Goal: Information Seeking & Learning: Learn about a topic

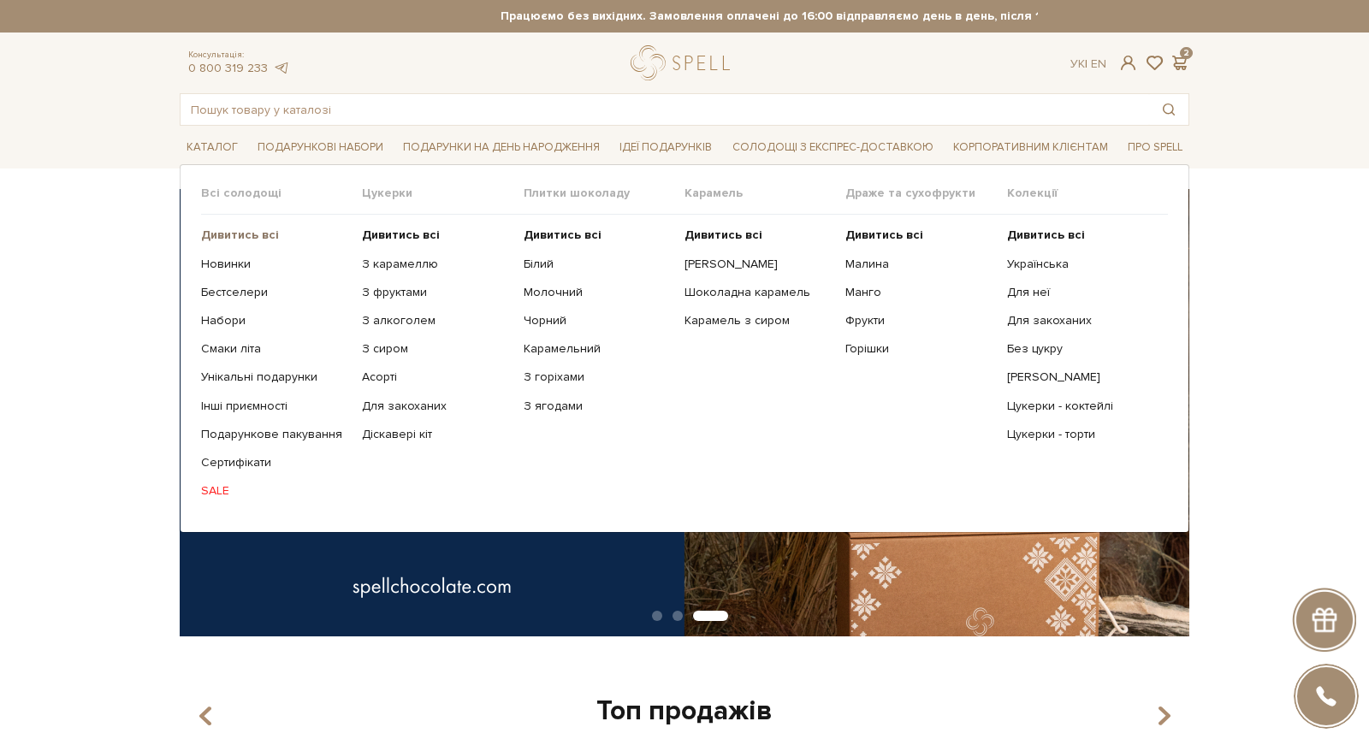
click at [224, 230] on b "Дивитись всі" at bounding box center [240, 235] width 78 height 15
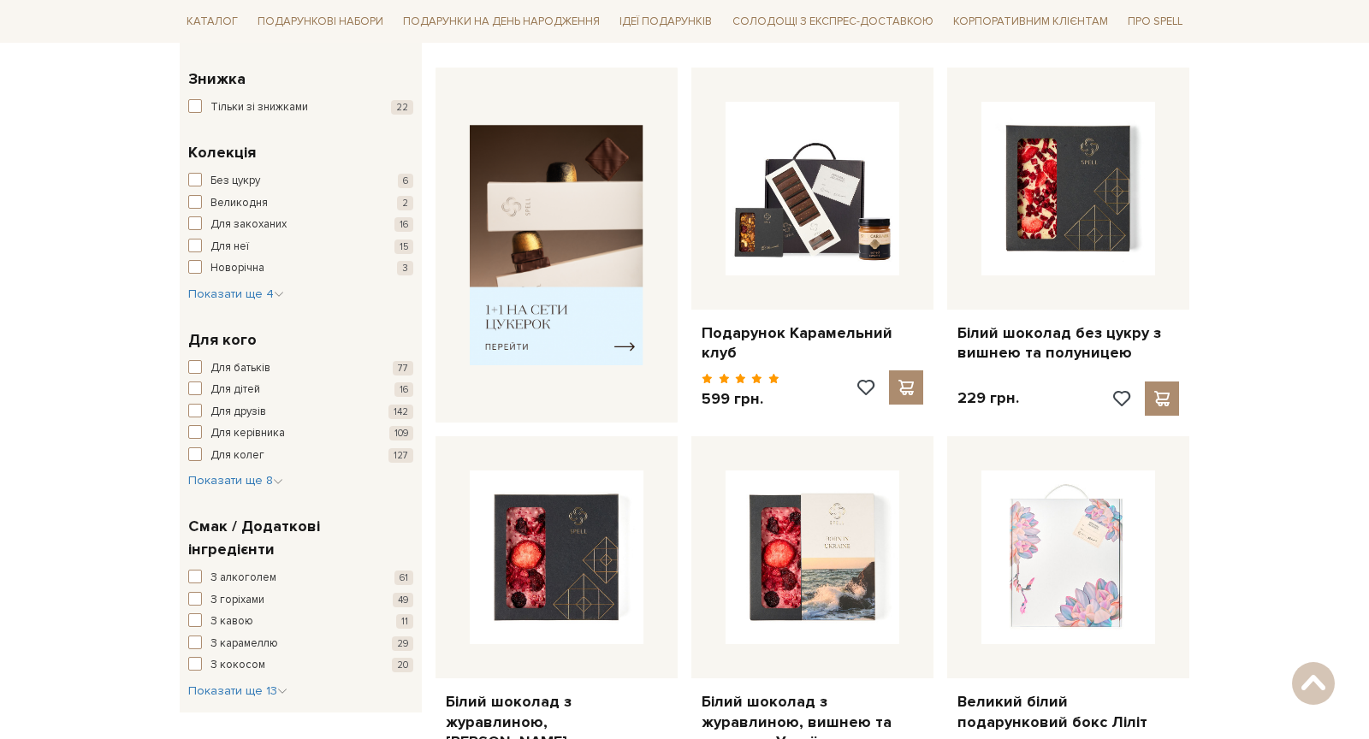
scroll to position [646, 0]
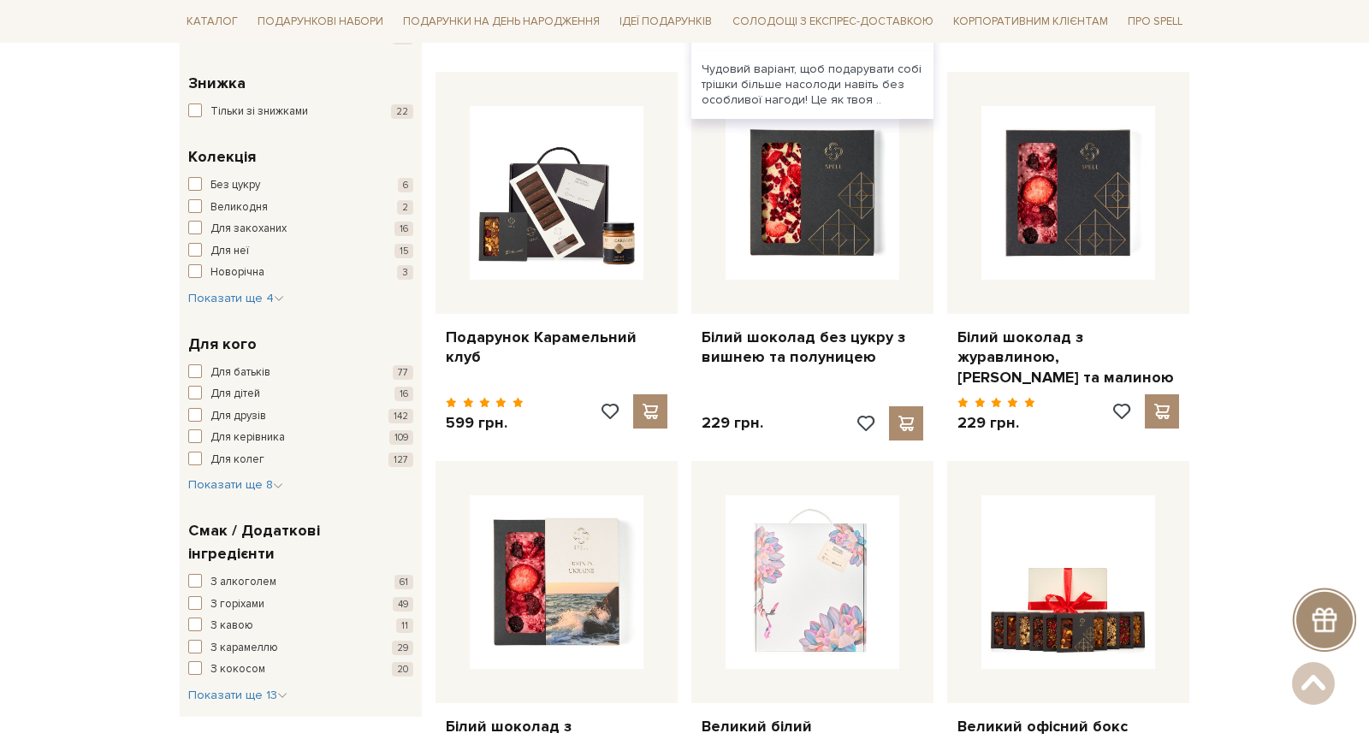
scroll to position [516, 0]
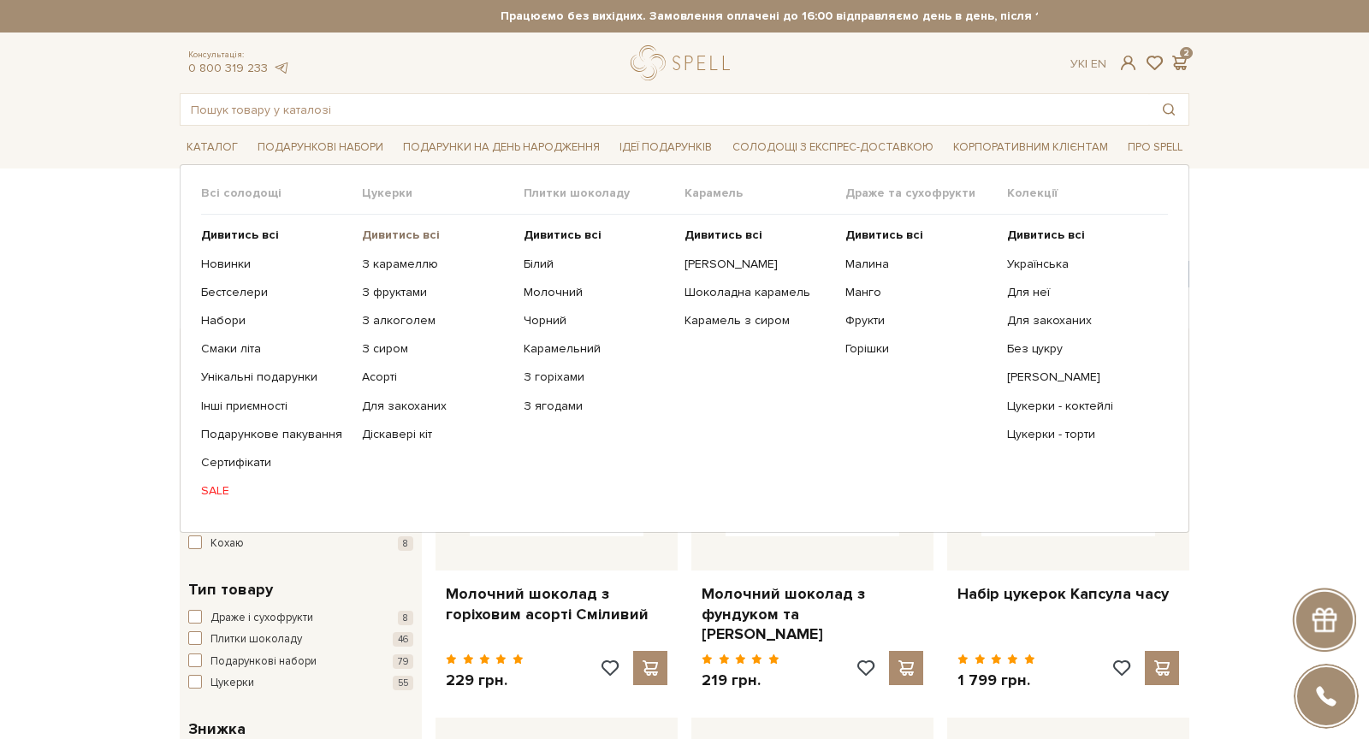
click at [392, 234] on b "Дивитись всі" at bounding box center [401, 235] width 78 height 15
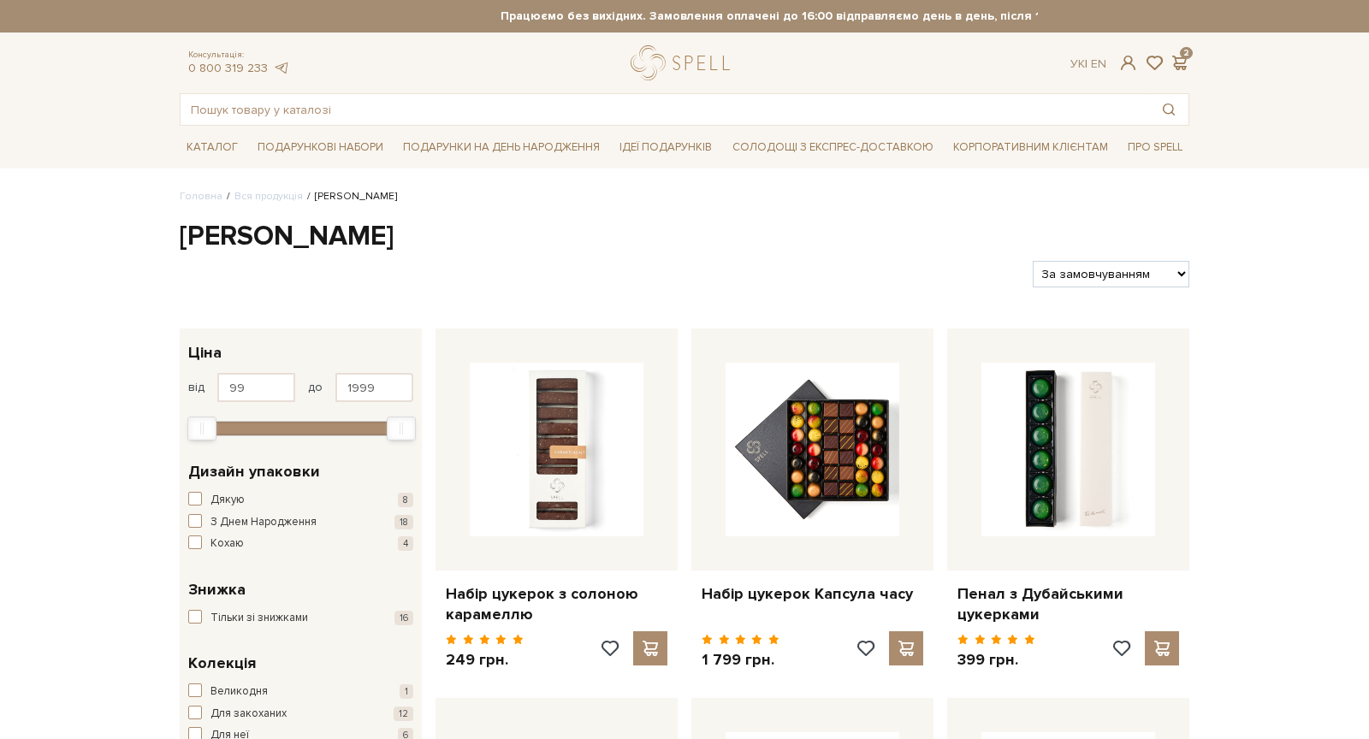
click at [292, 233] on h1 "Сети цукерок" at bounding box center [685, 237] width 1010 height 36
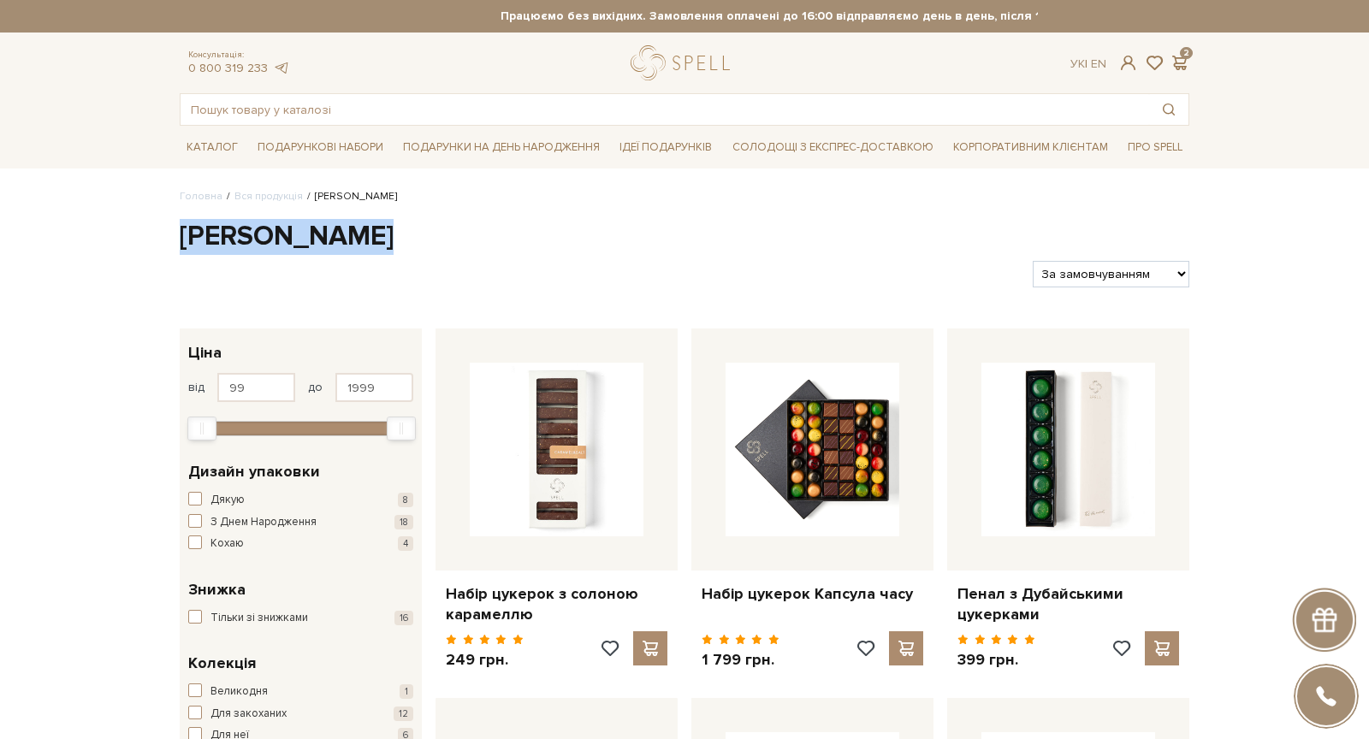
copy div "Сети цукерок"
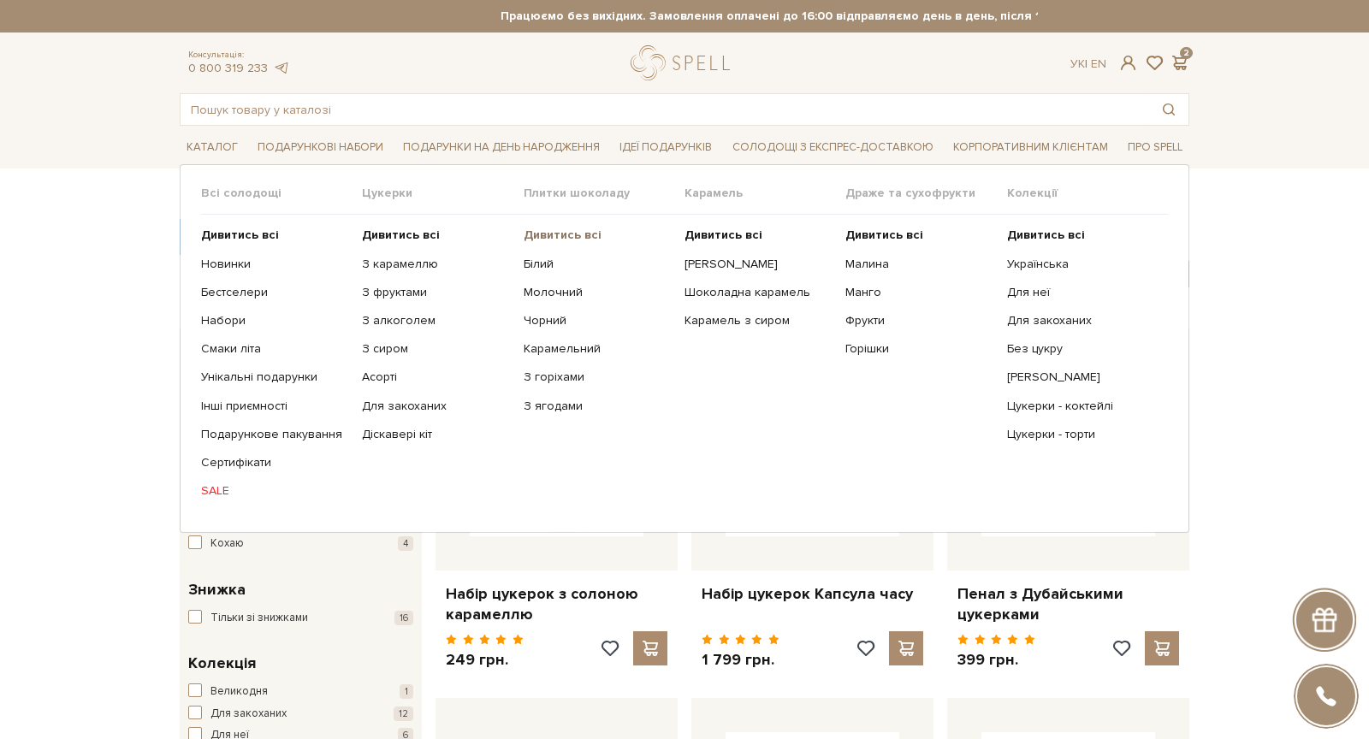
click at [578, 234] on b "Дивитись всі" at bounding box center [563, 235] width 78 height 15
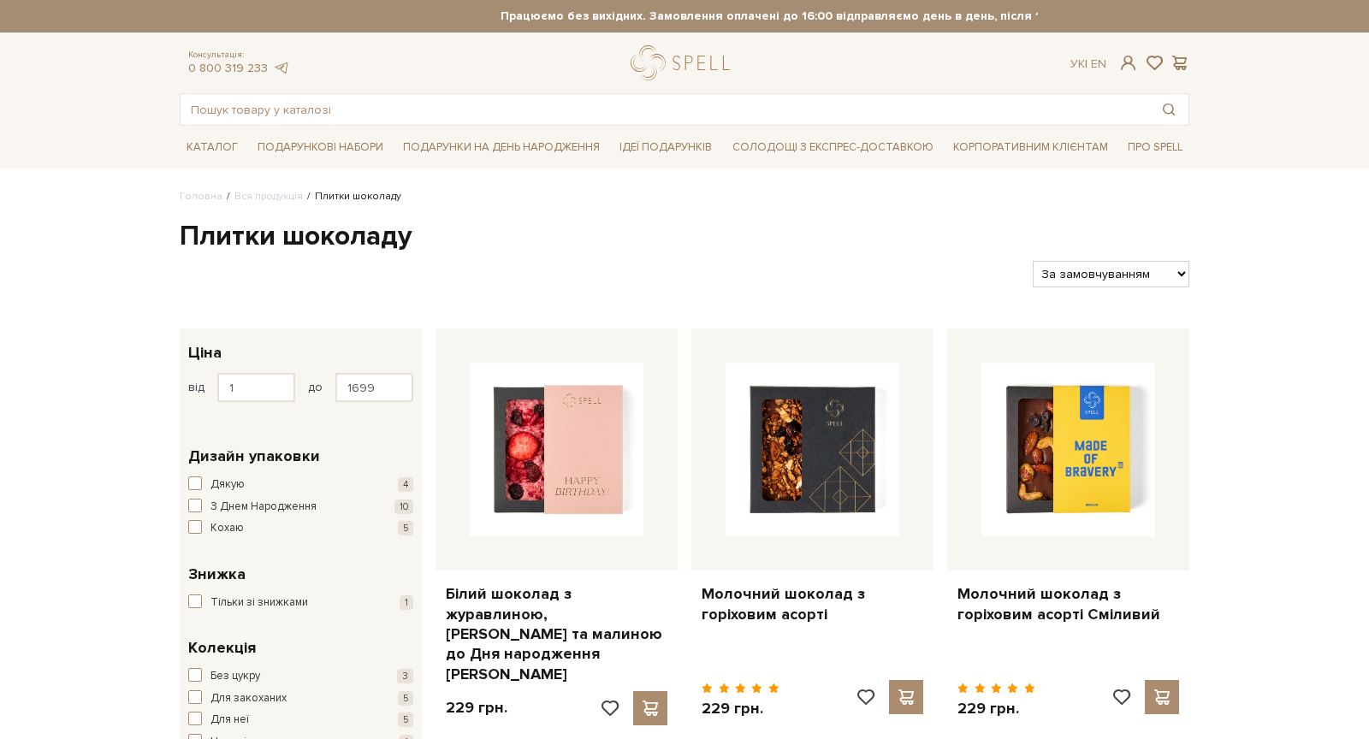
click at [295, 226] on h1 "Плитки шоколаду" at bounding box center [685, 237] width 1010 height 36
copy div "Плитки шоколаду"
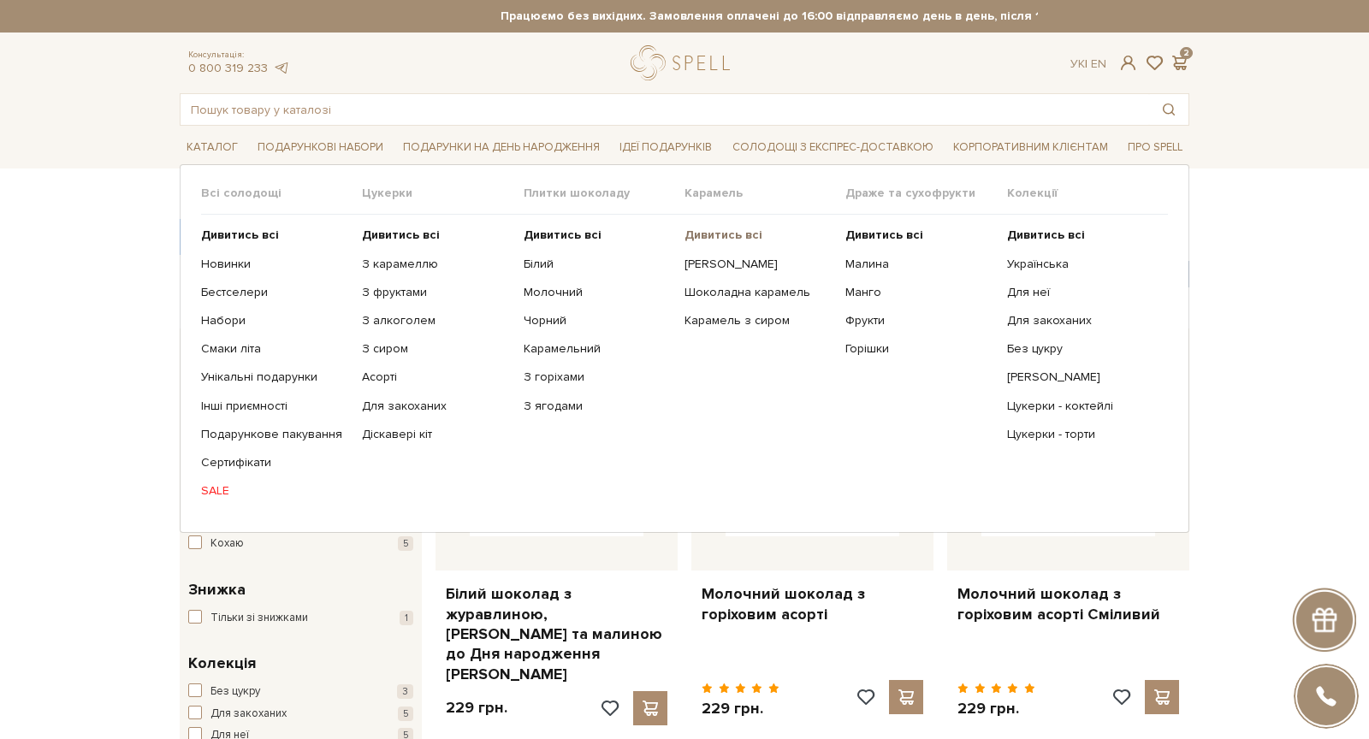
click at [726, 233] on b "Дивитись всі" at bounding box center [723, 235] width 78 height 15
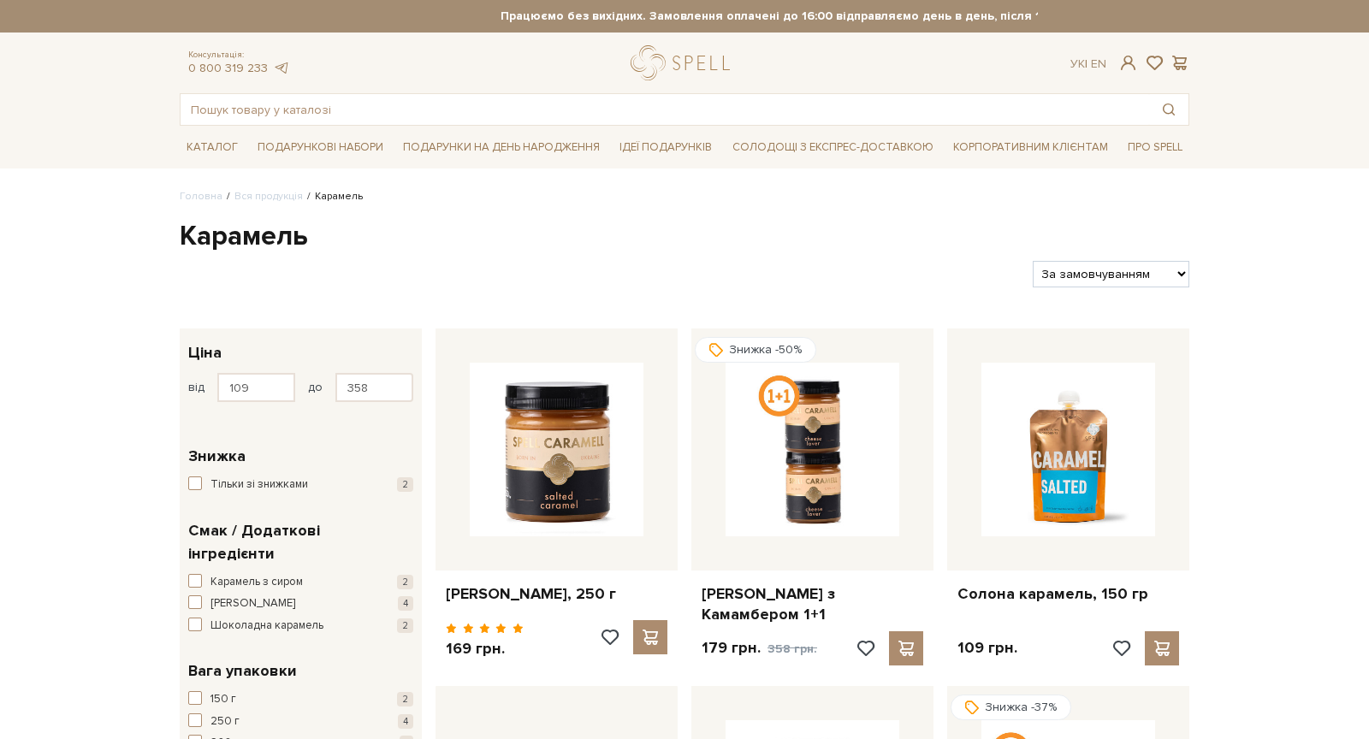
click at [258, 243] on h1 "Карамель" at bounding box center [685, 237] width 1010 height 36
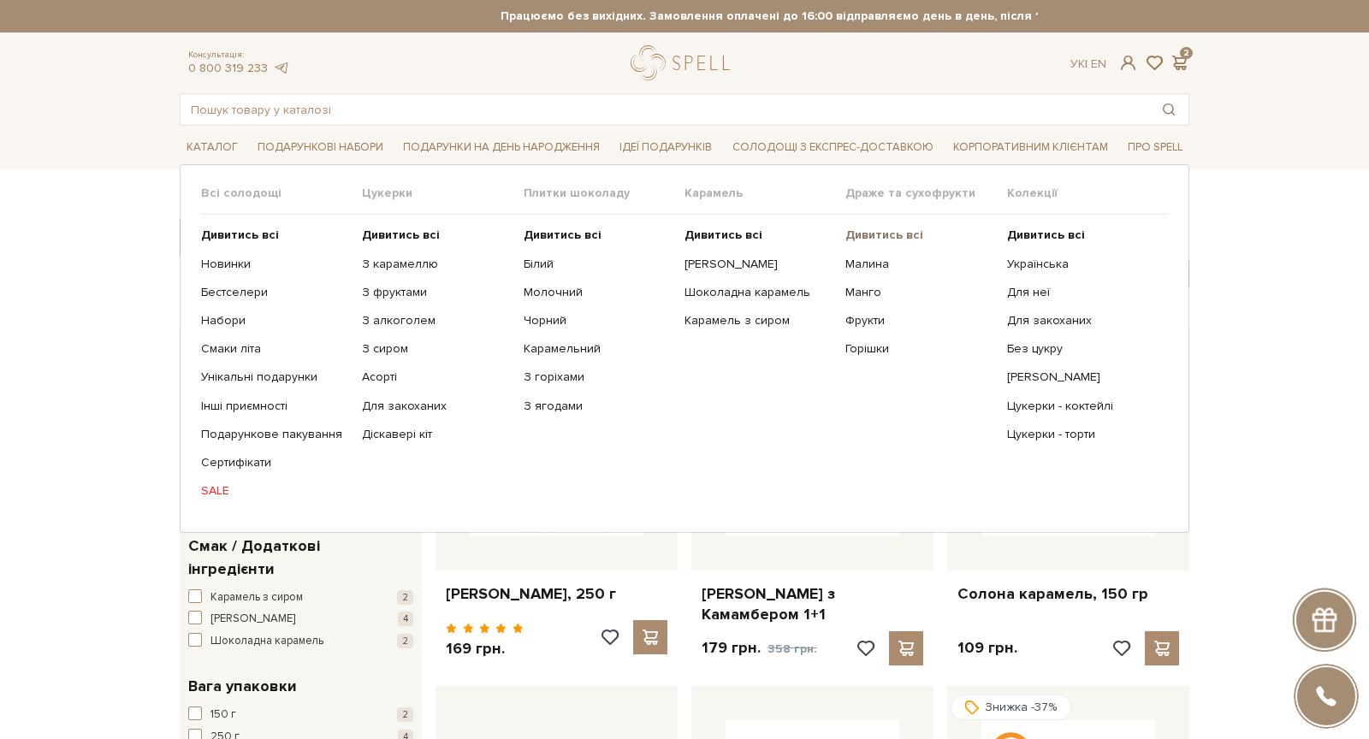
click at [886, 231] on b "Дивитись всі" at bounding box center [884, 235] width 78 height 15
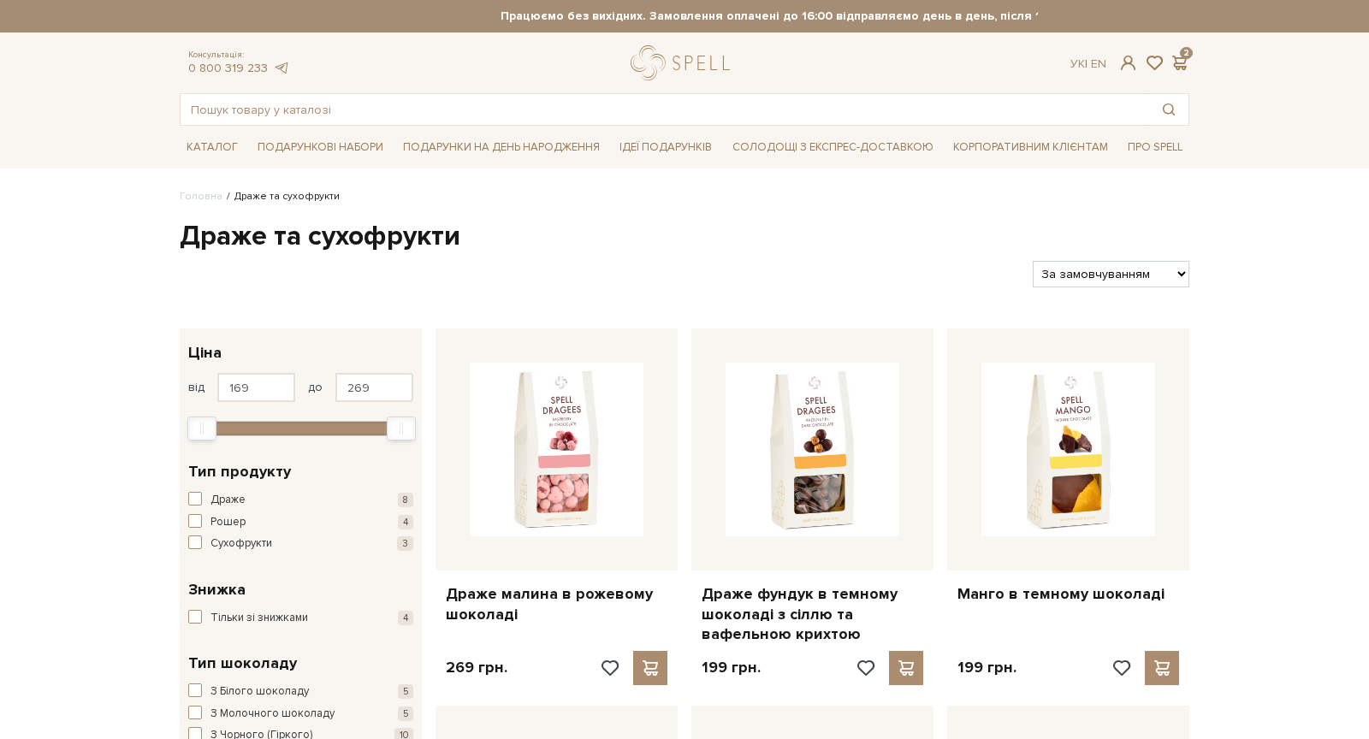
click at [244, 237] on h1 "Драже та сухофрукти" at bounding box center [685, 237] width 1010 height 36
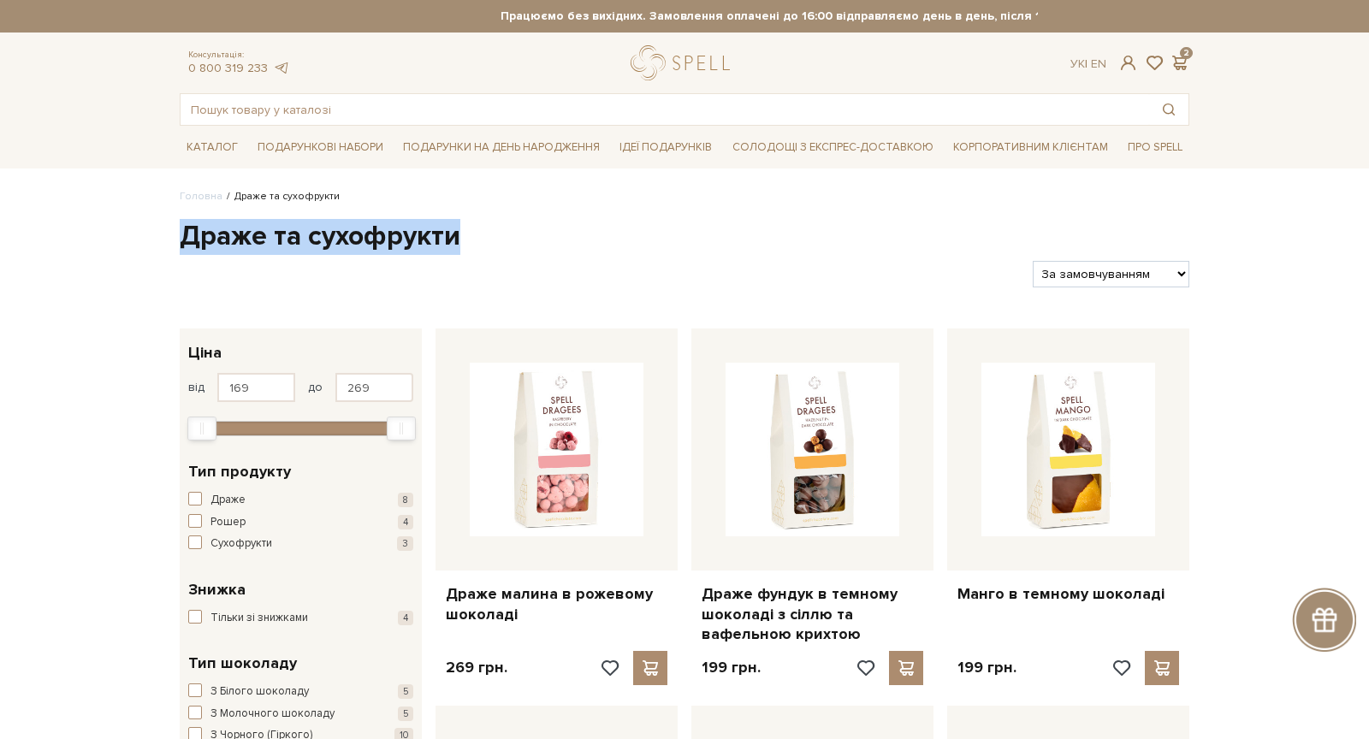
copy div "Драже та сухофрукти"
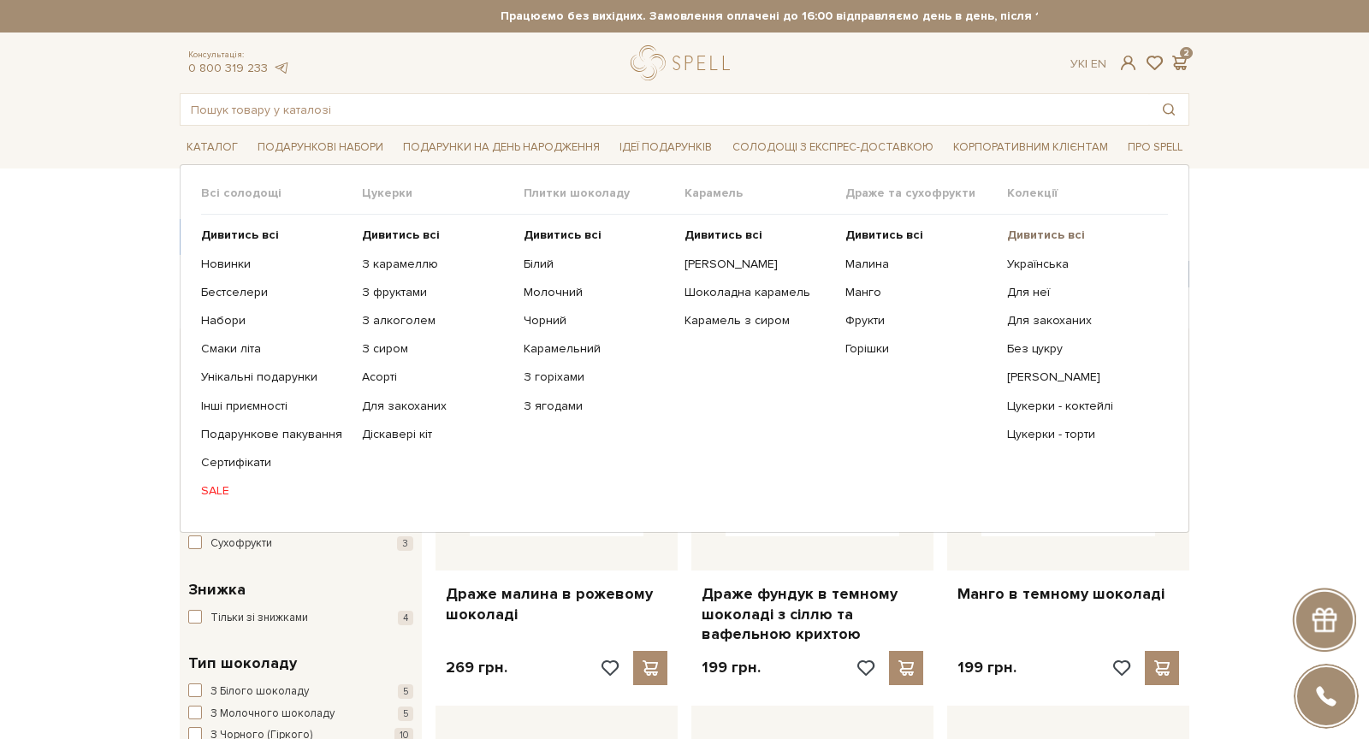
click at [1040, 231] on b "Дивитись всі" at bounding box center [1046, 235] width 78 height 15
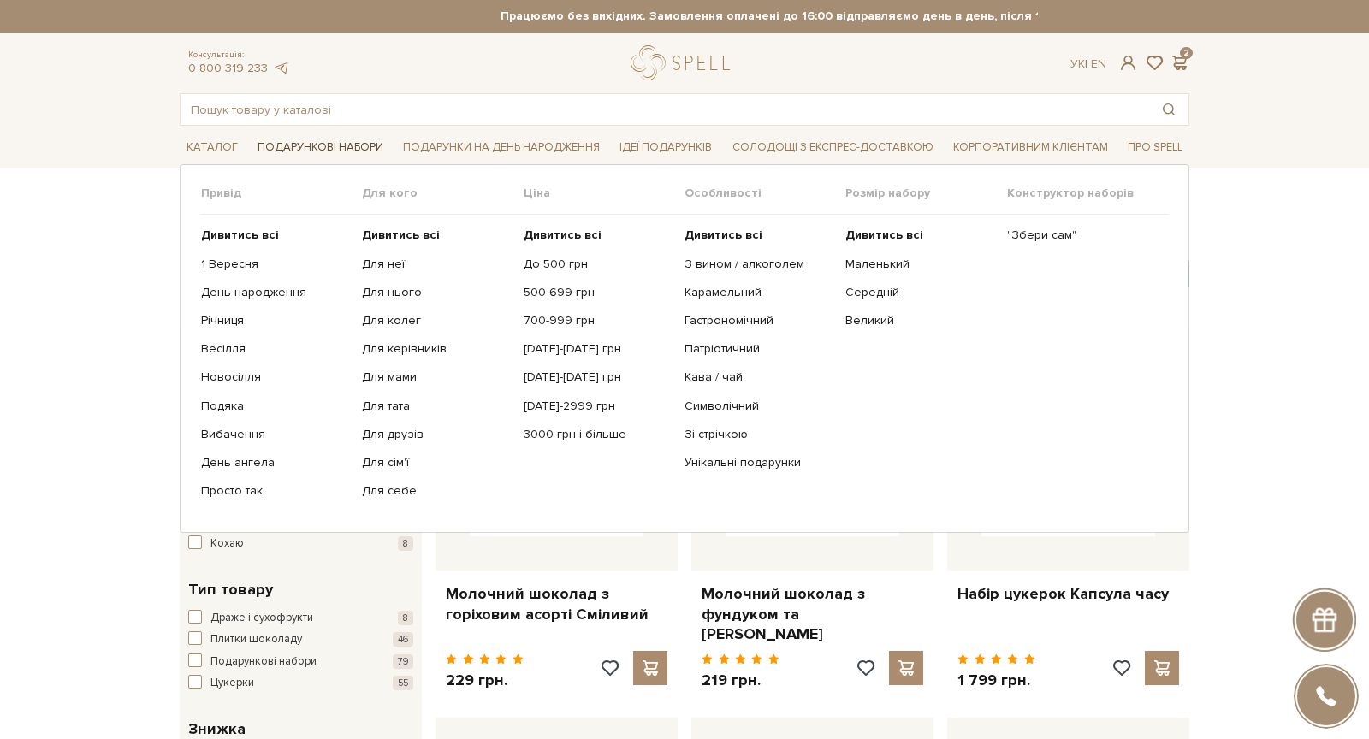
click at [333, 136] on span "Подарункові набори" at bounding box center [320, 147] width 139 height 27
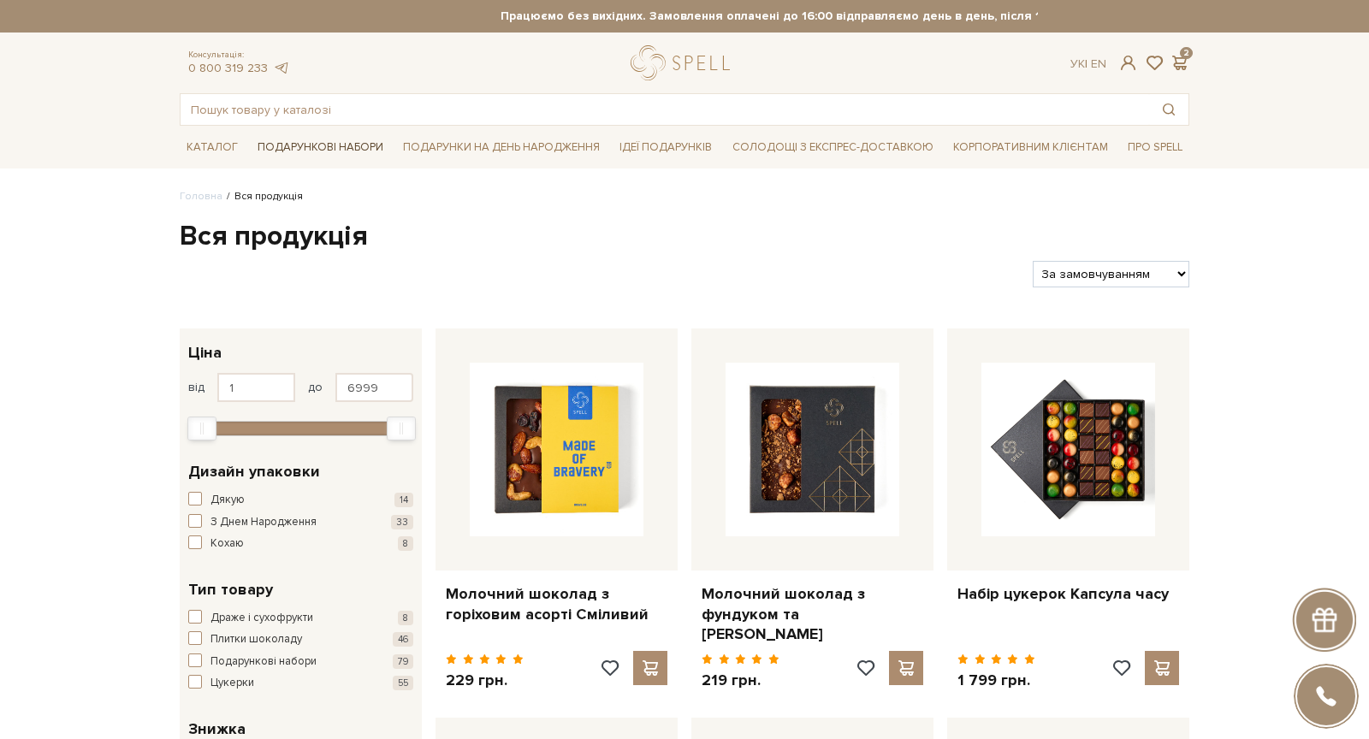
click at [333, 149] on span "Подарункові набори" at bounding box center [320, 147] width 139 height 27
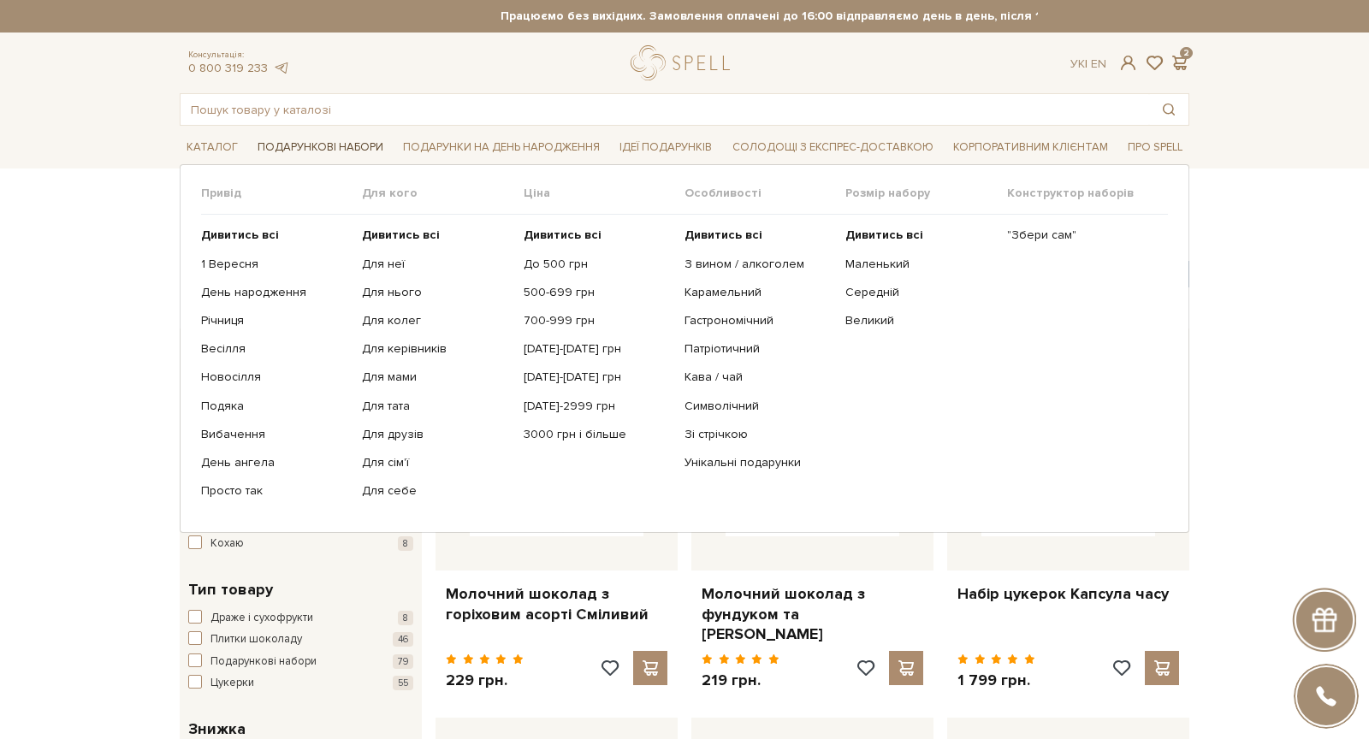
click at [333, 149] on span "Подарункові набори" at bounding box center [320, 147] width 139 height 27
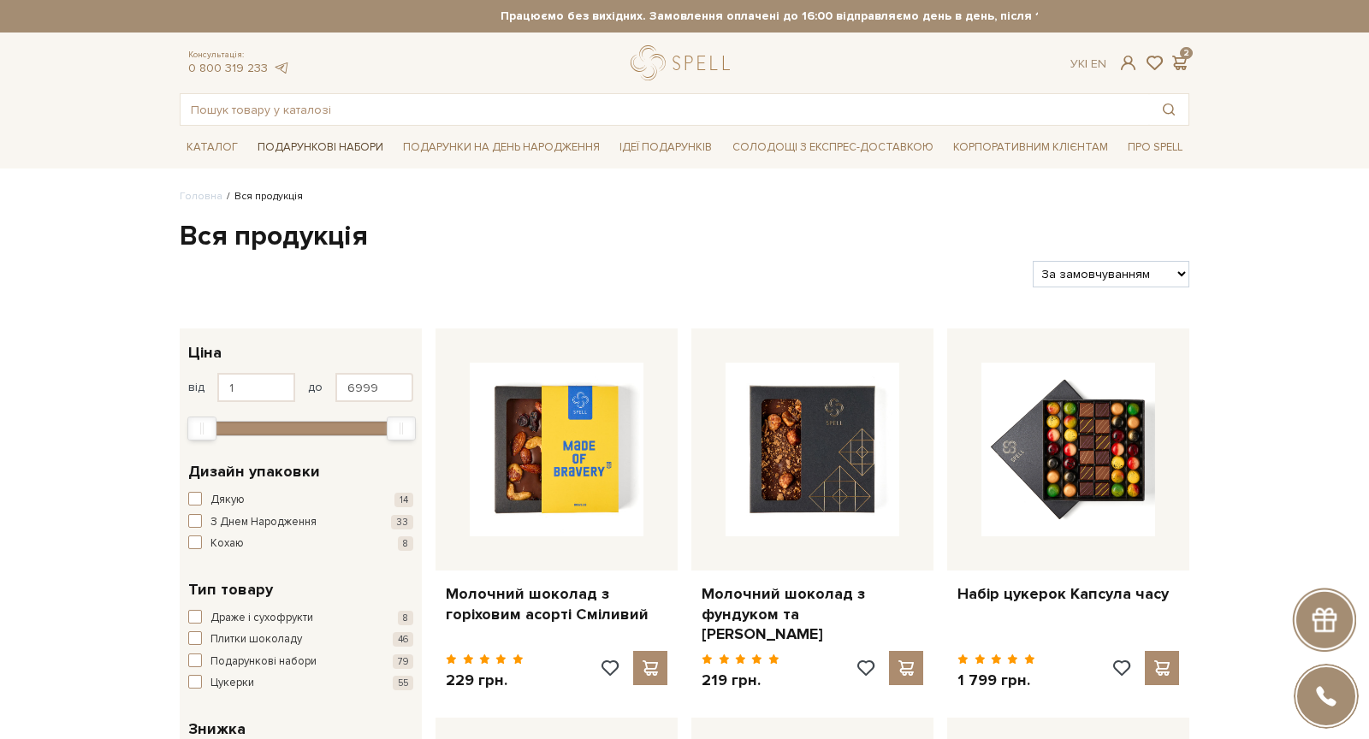
click at [333, 149] on span "Подарункові набори" at bounding box center [320, 147] width 139 height 27
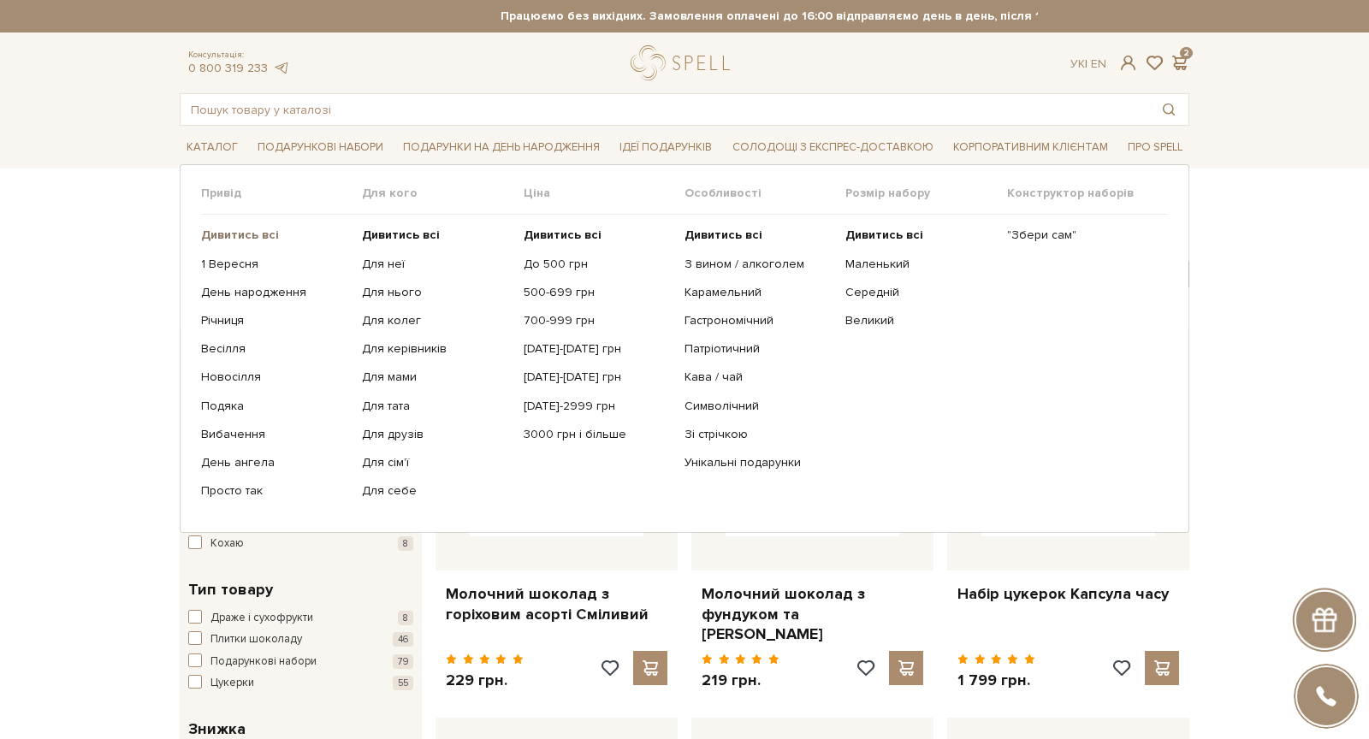
click at [266, 232] on b "Дивитись всі" at bounding box center [240, 235] width 78 height 15
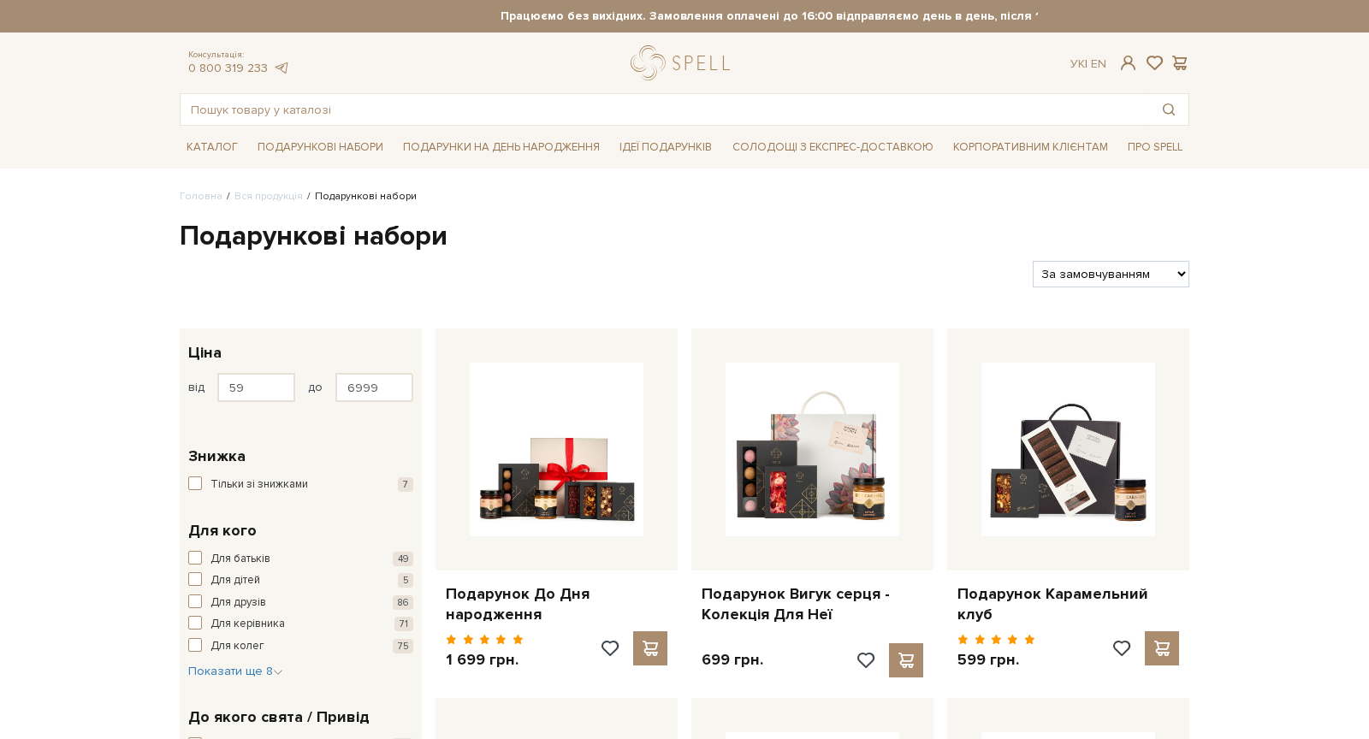
click at [295, 236] on h1 "Подарункові набори" at bounding box center [685, 237] width 1010 height 36
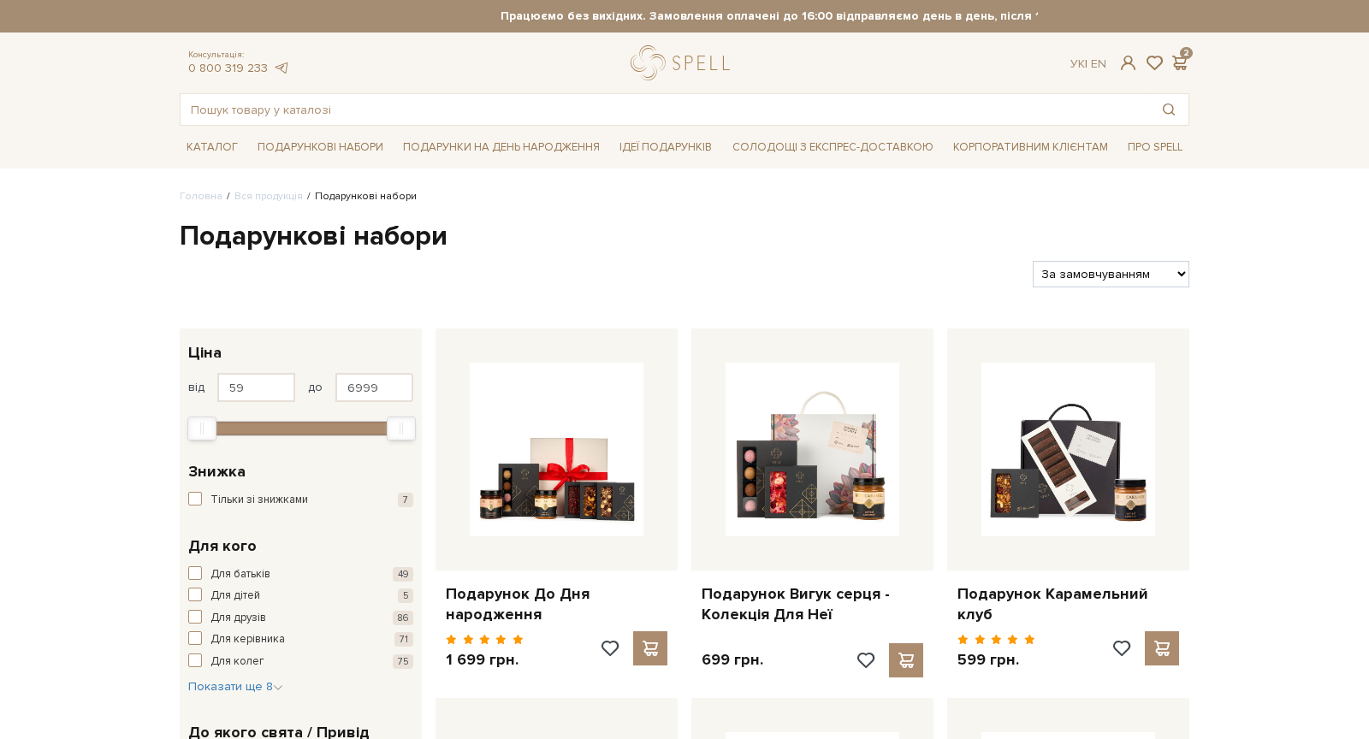
click at [295, 236] on h1 "Подарункові набори" at bounding box center [685, 237] width 1010 height 36
copy div "Подарункові набори"
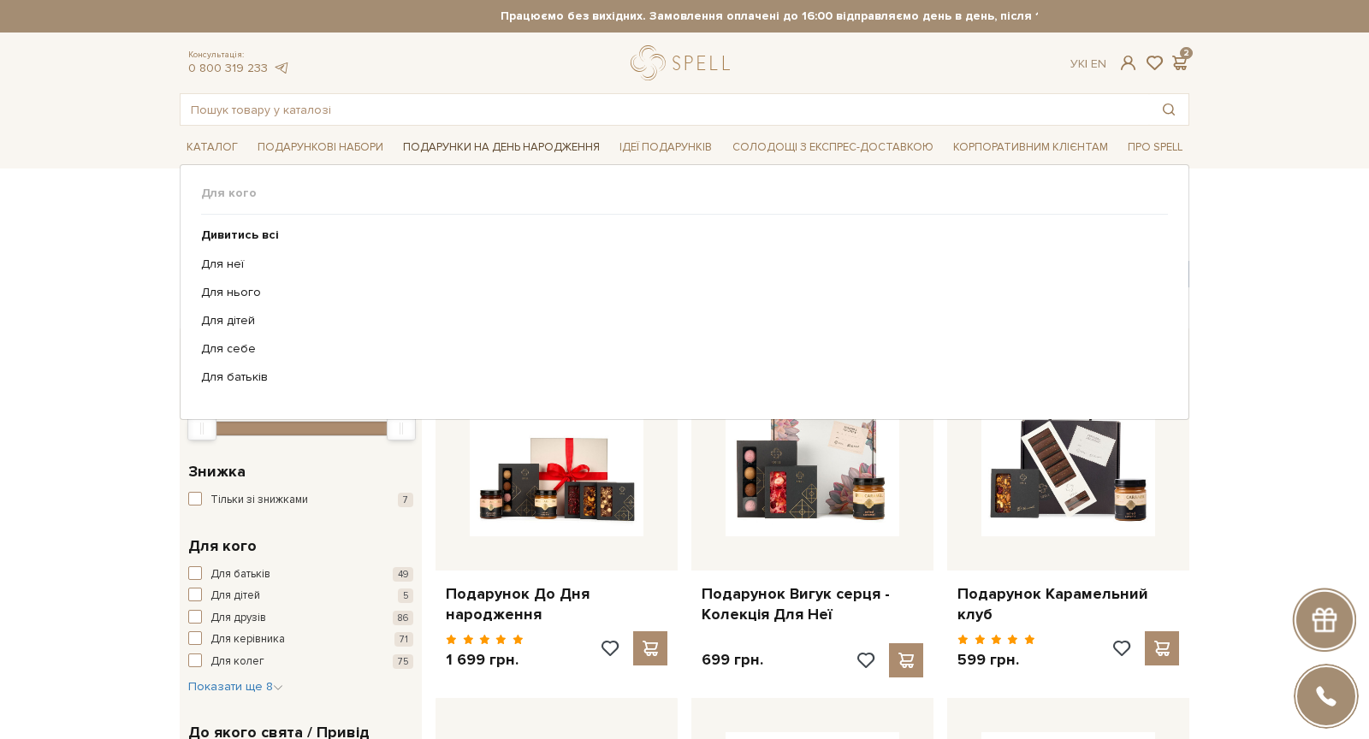
click at [466, 140] on span "Подарунки на День народження" at bounding box center [501, 147] width 210 height 27
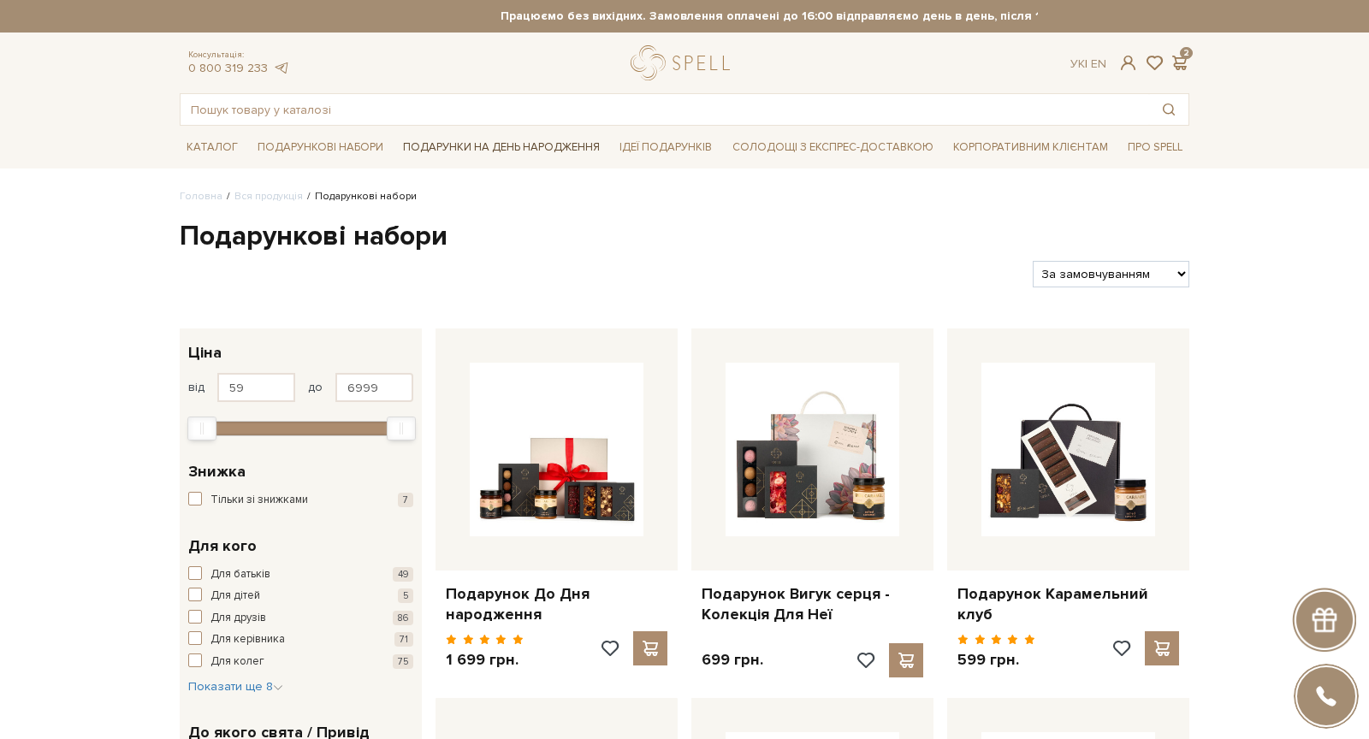
click at [541, 148] on span "Подарунки на День народження" at bounding box center [501, 147] width 210 height 27
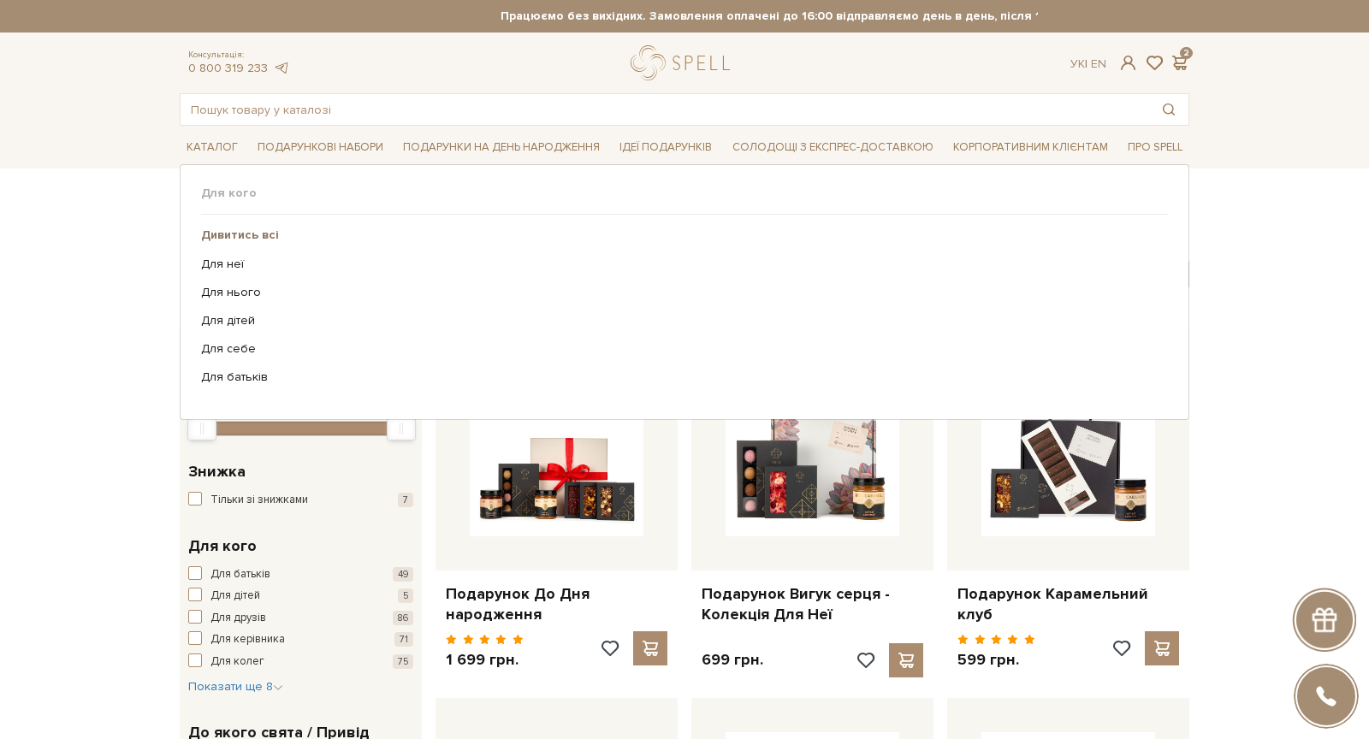
click at [246, 233] on b "Дивитись всі" at bounding box center [240, 235] width 78 height 15
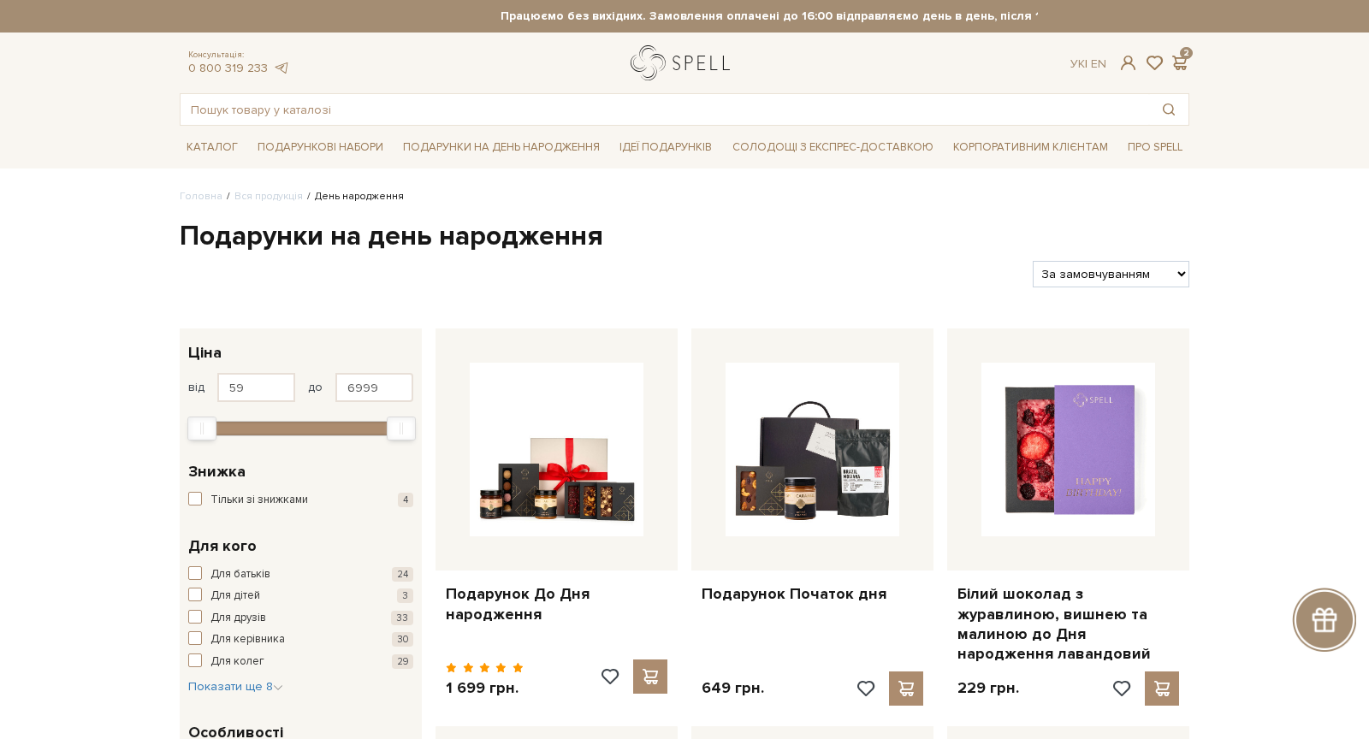
click at [664, 70] on link "logo" at bounding box center [684, 62] width 107 height 35
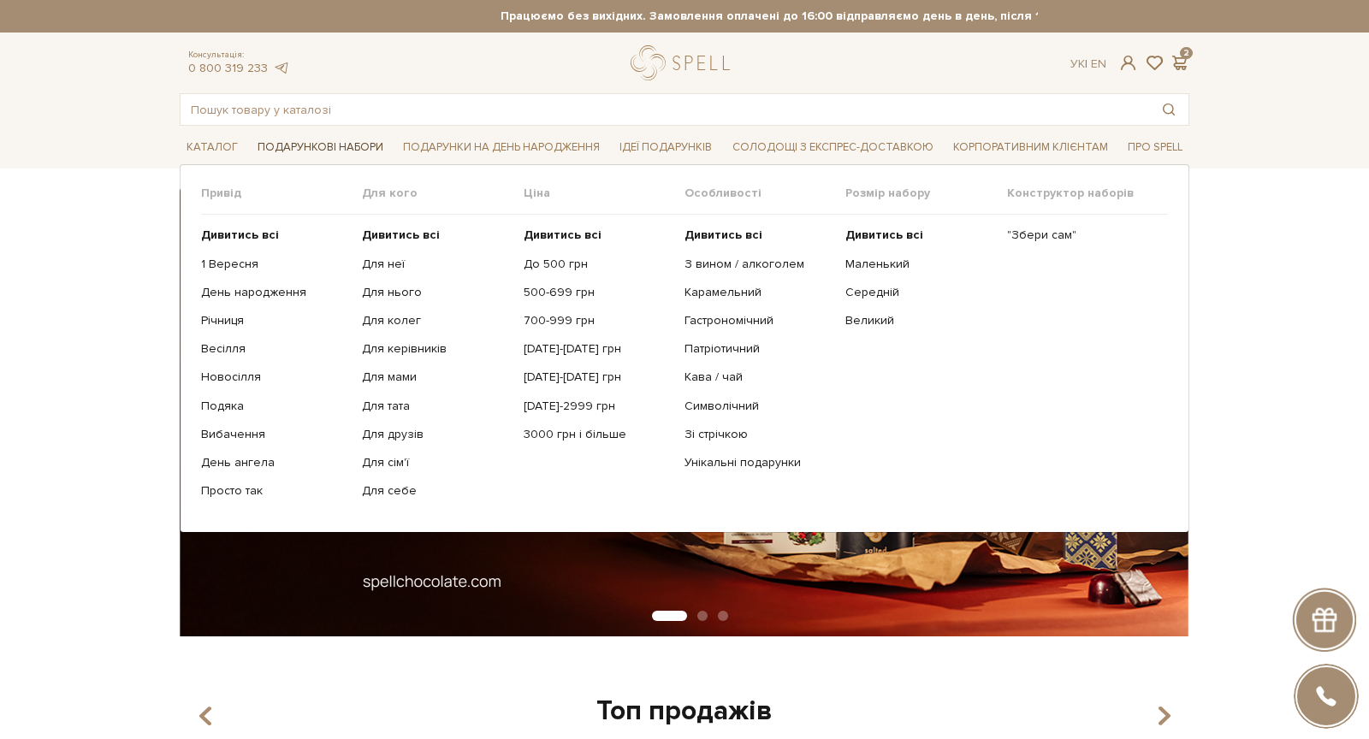
click at [299, 134] on span "Подарункові набори" at bounding box center [320, 147] width 139 height 27
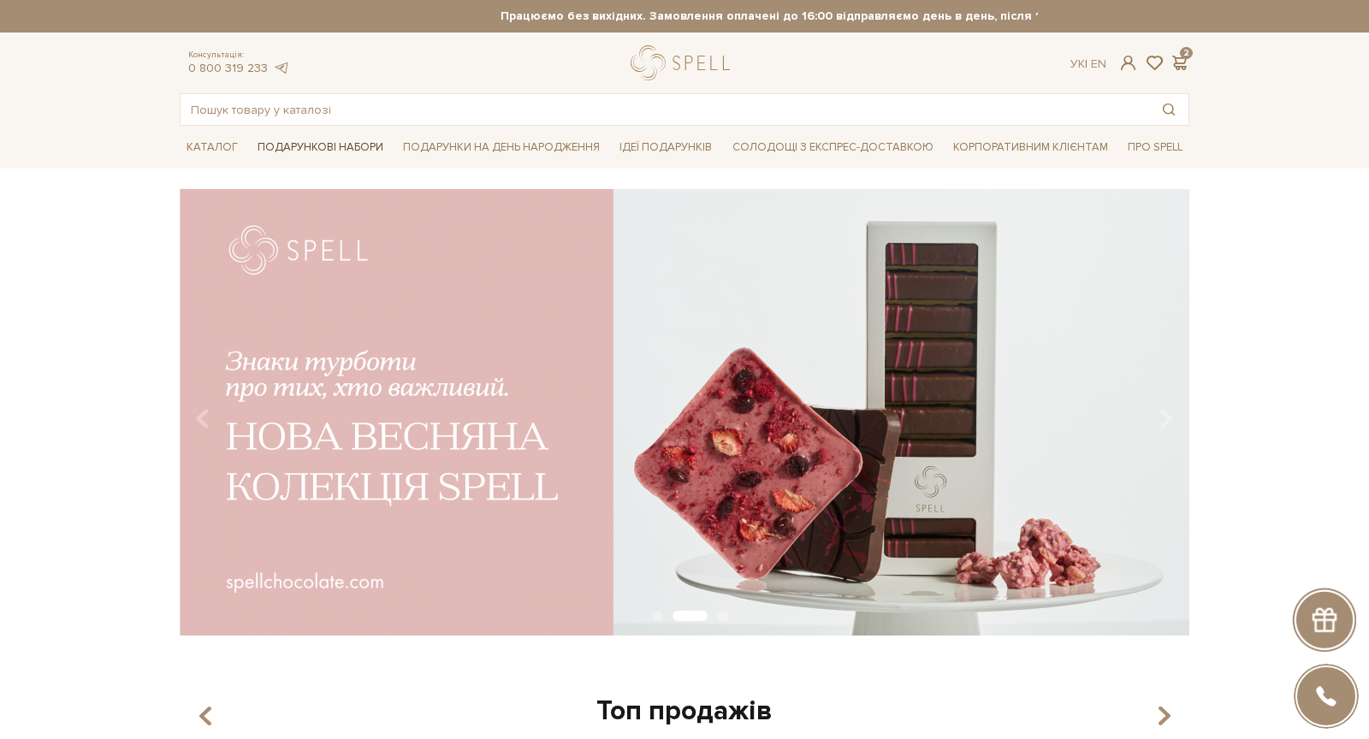
click at [309, 148] on span "Подарункові набори" at bounding box center [320, 147] width 139 height 27
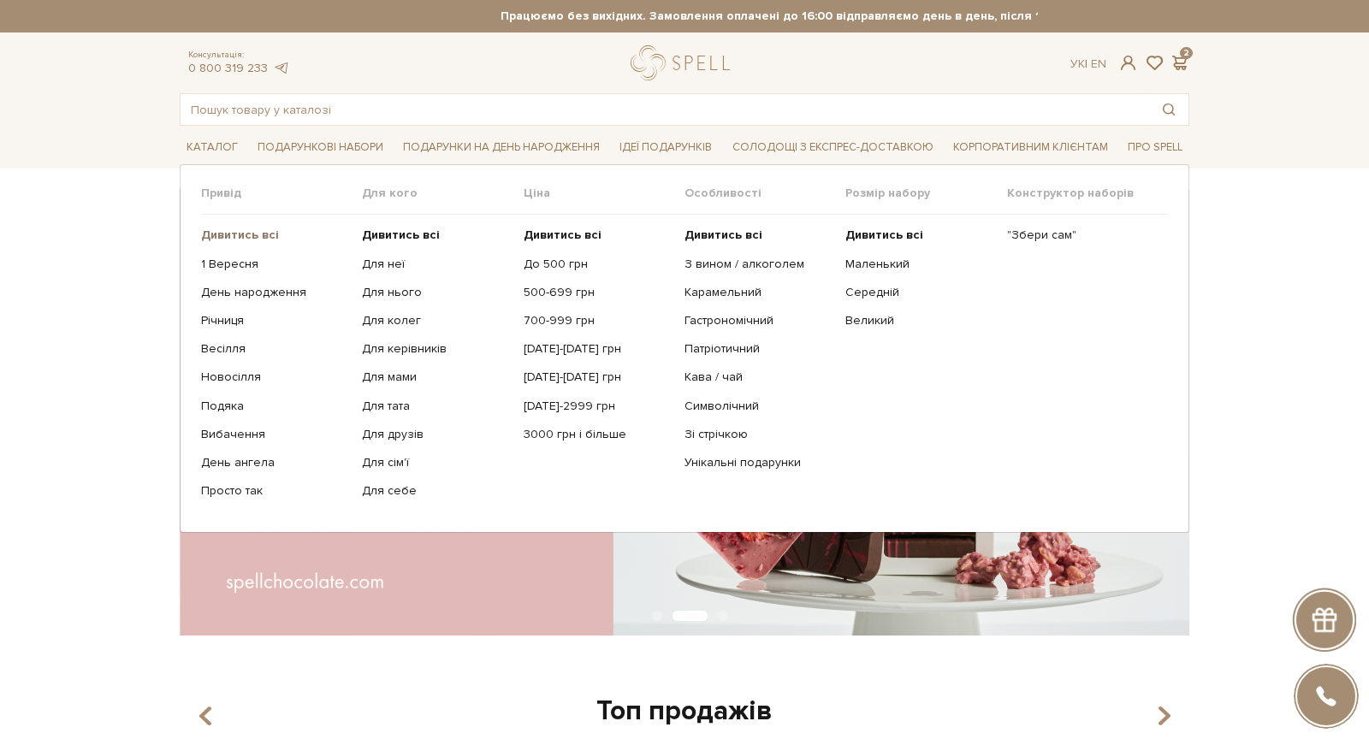
click at [225, 234] on b "Дивитись всі" at bounding box center [240, 235] width 78 height 15
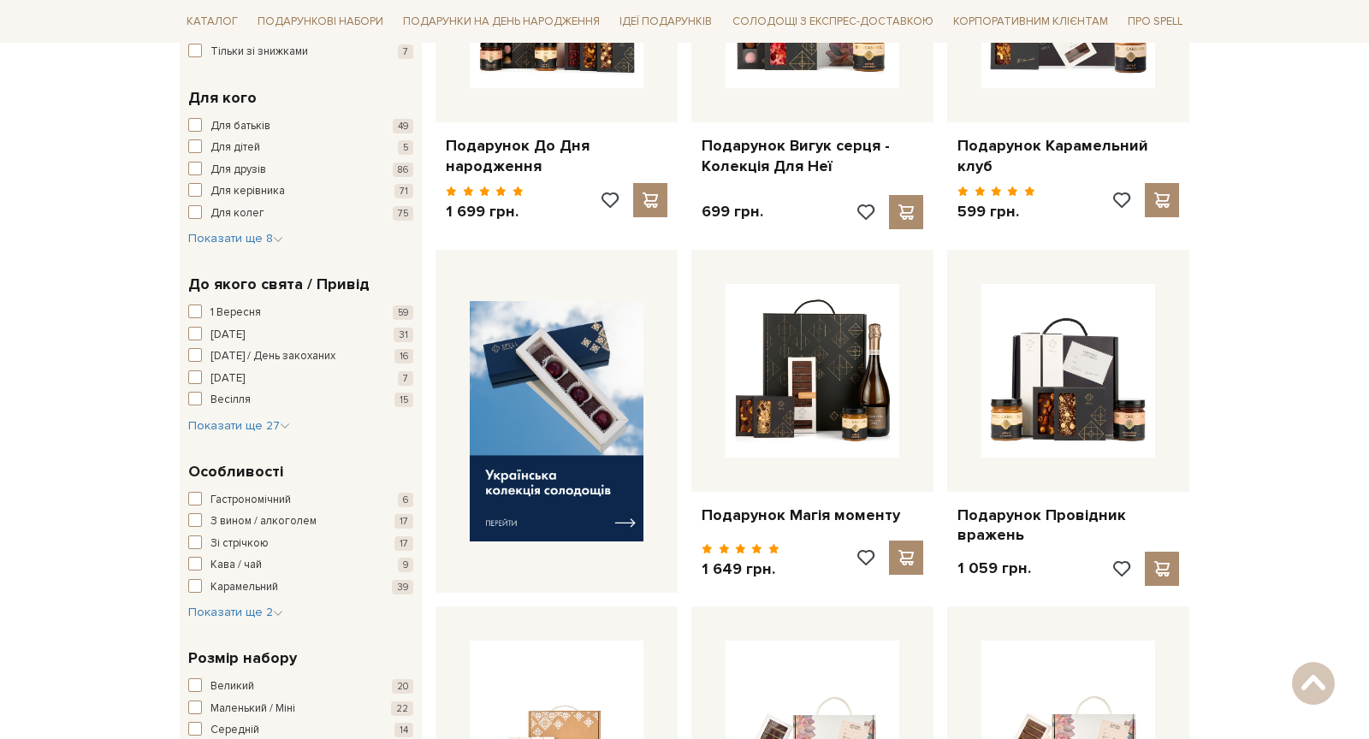
scroll to position [446, 0]
